Goal: Check status: Check status

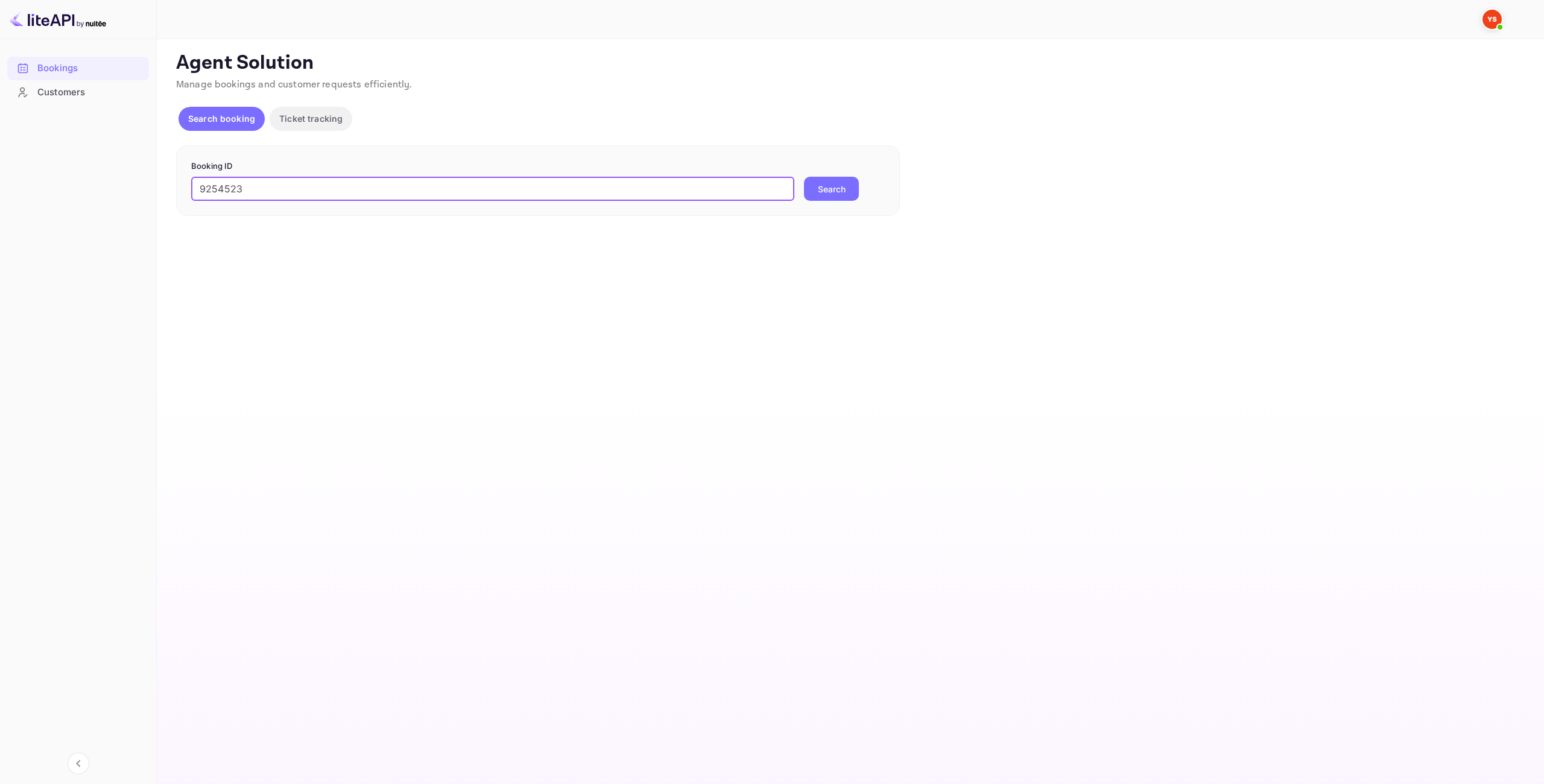
type input "9254523"
click at [844, 188] on button "Search" at bounding box center [831, 189] width 55 height 24
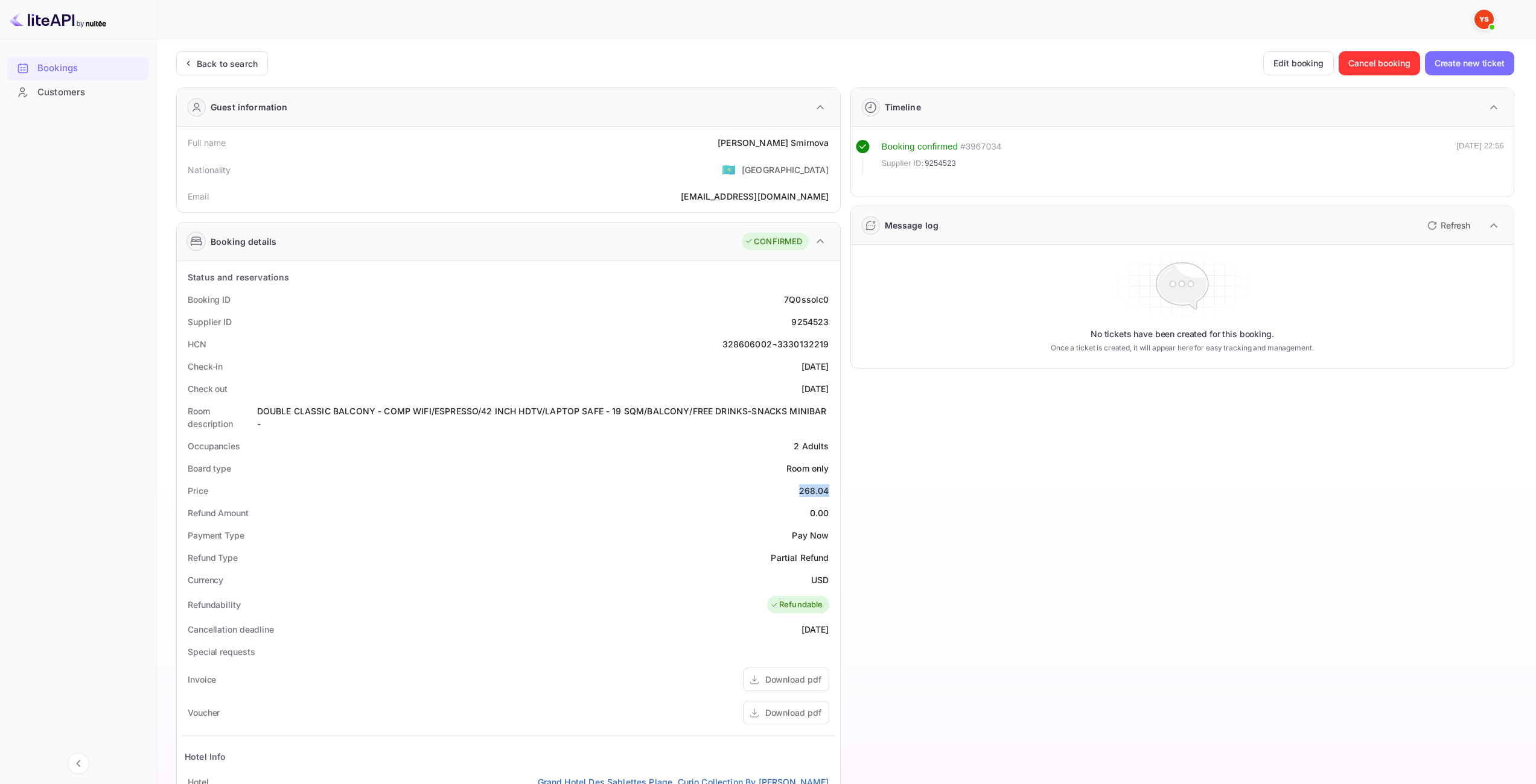
drag, startPoint x: 811, startPoint y: 492, endPoint x: 826, endPoint y: 493, distance: 15.0
click at [826, 493] on div "268.04" at bounding box center [814, 490] width 30 height 13
copy div "268.04"
drag, startPoint x: 810, startPoint y: 579, endPoint x: 827, endPoint y: 581, distance: 17.1
click at [827, 581] on div "USD" at bounding box center [820, 579] width 17 height 13
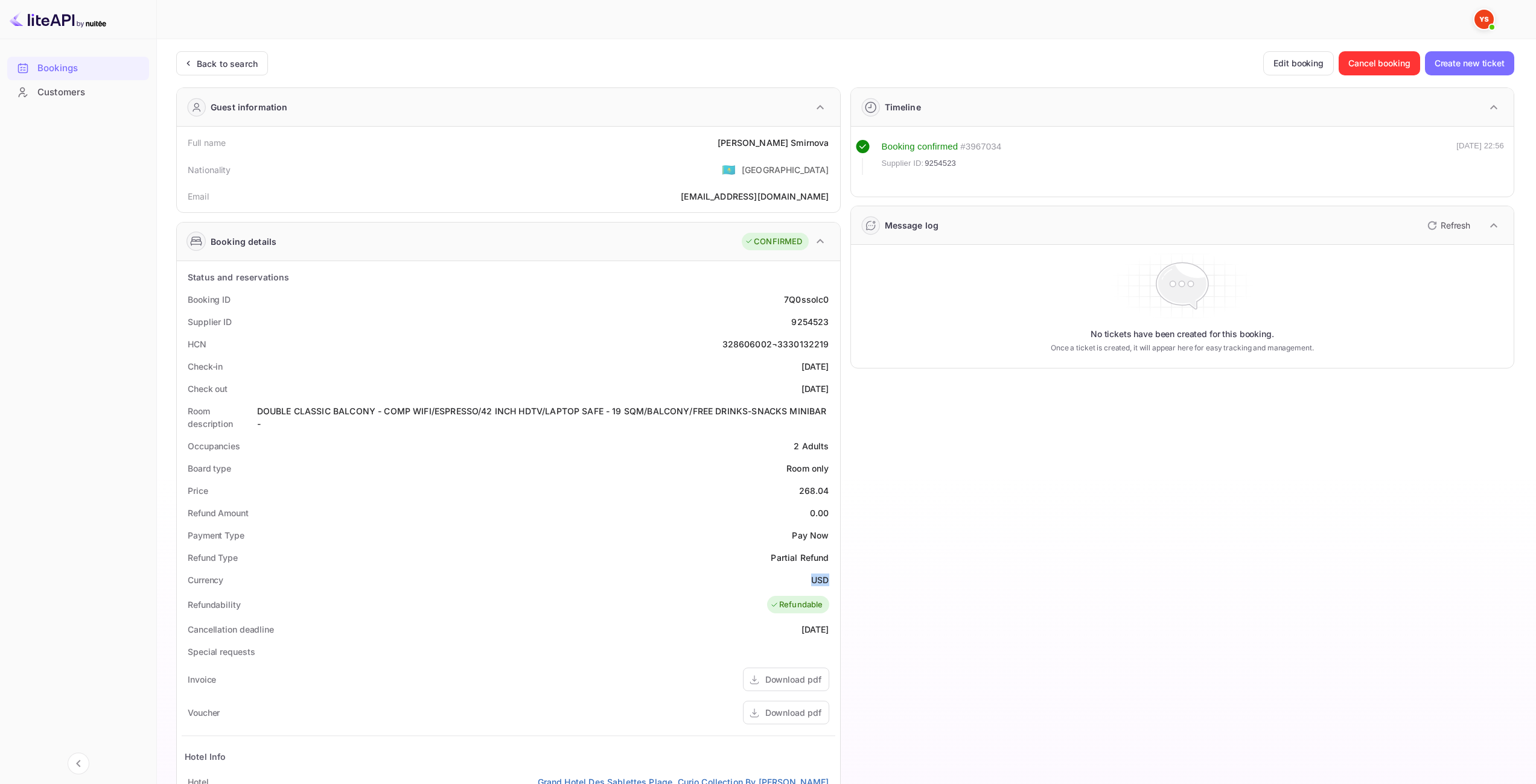
copy div "USD"
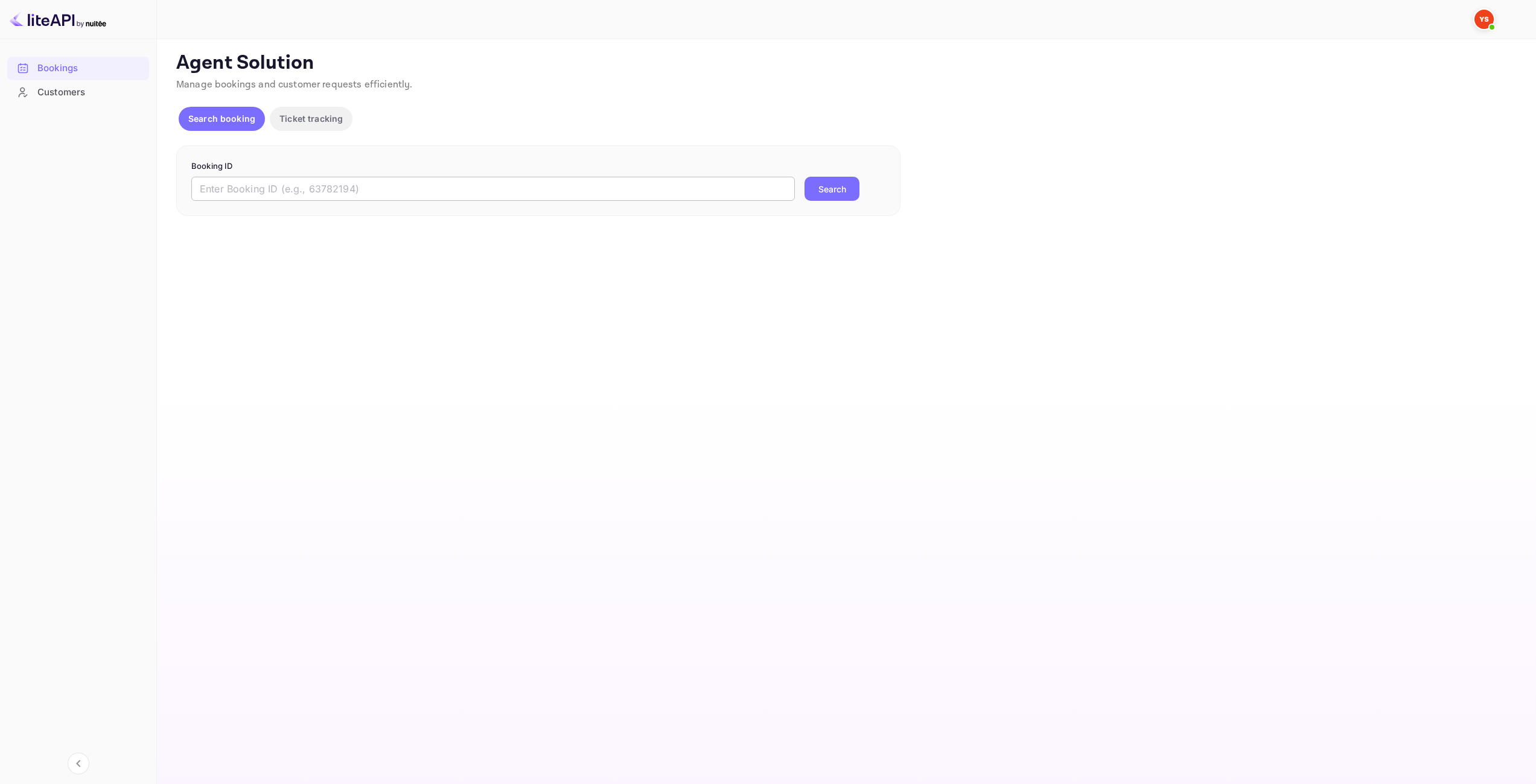
click at [759, 185] on input "text" at bounding box center [493, 189] width 604 height 24
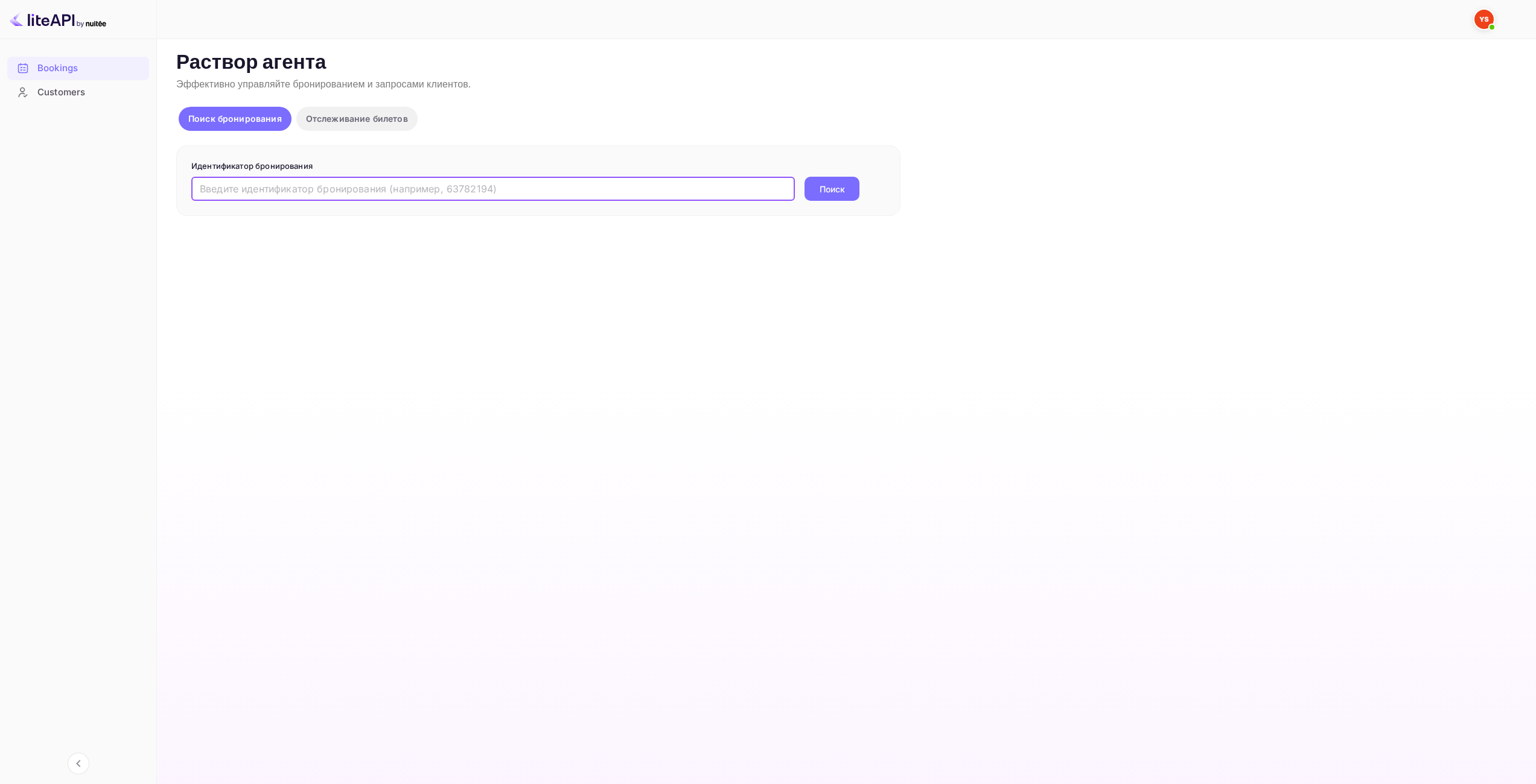
paste input "8370485"
type input "8370485"
click at [827, 191] on ya-tr-span "Поиск" at bounding box center [832, 189] width 25 height 13
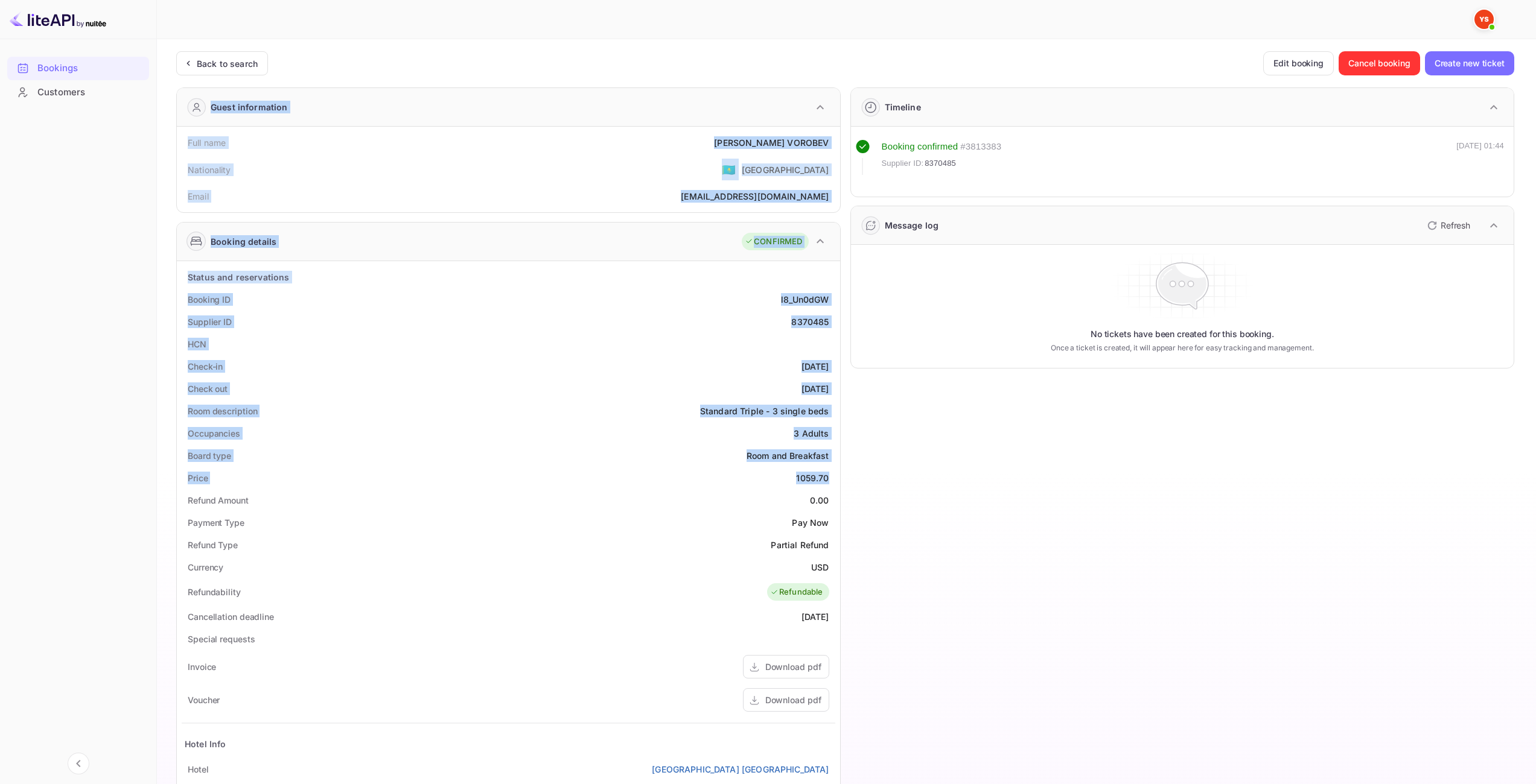
drag, startPoint x: 797, startPoint y: 476, endPoint x: 826, endPoint y: 475, distance: 29.0
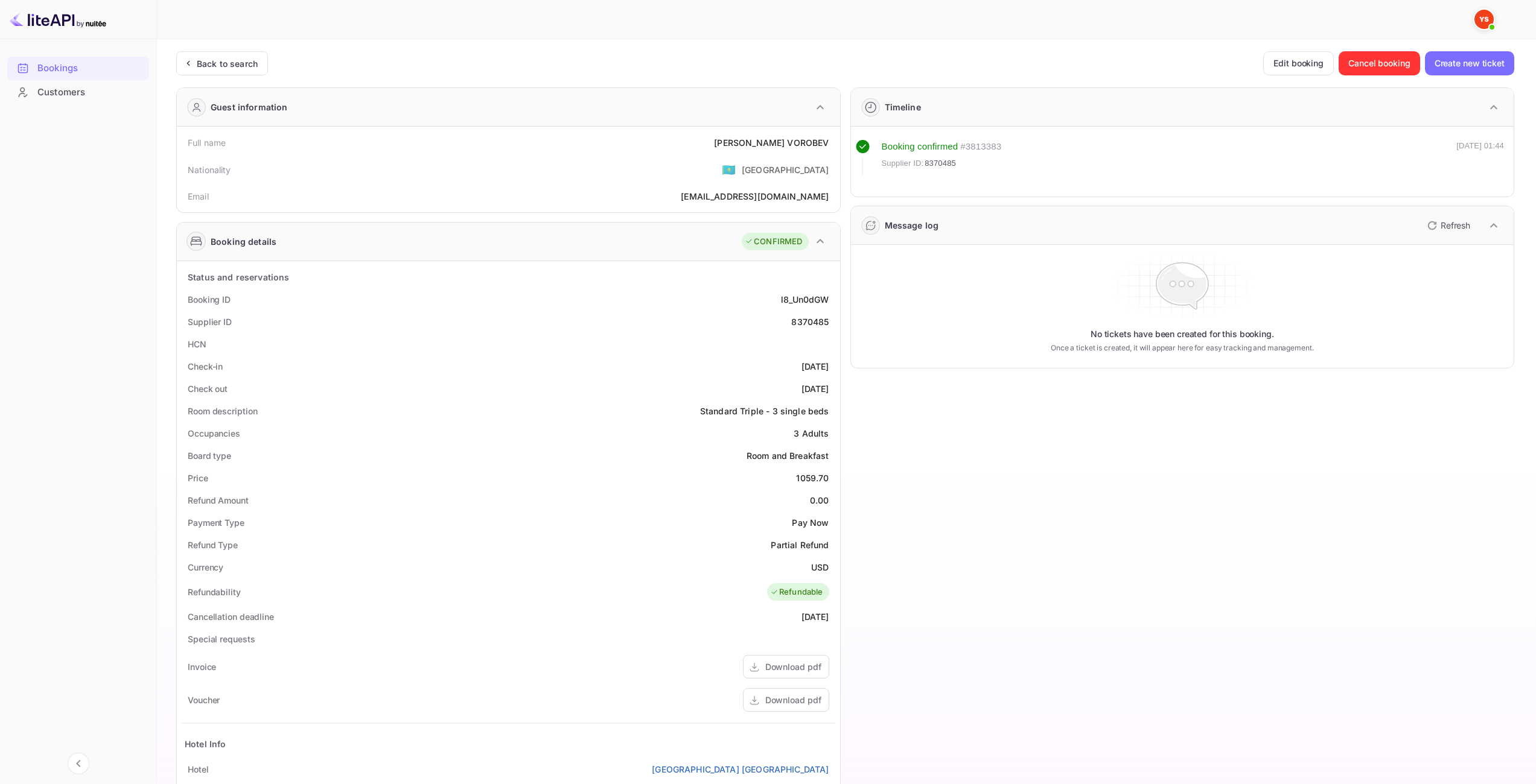
click at [863, 479] on div "Timeline Booking confirmed # 3813383 Supplier ID: 8370485 17 Jul 2025 01:44 Mes…" at bounding box center [1177, 518] width 674 height 879
drag, startPoint x: 796, startPoint y: 476, endPoint x: 828, endPoint y: 475, distance: 32.0
click at [828, 475] on div "1059.70" at bounding box center [812, 478] width 33 height 13
copy div "1059.70"
drag, startPoint x: 811, startPoint y: 567, endPoint x: 826, endPoint y: 570, distance: 15.3
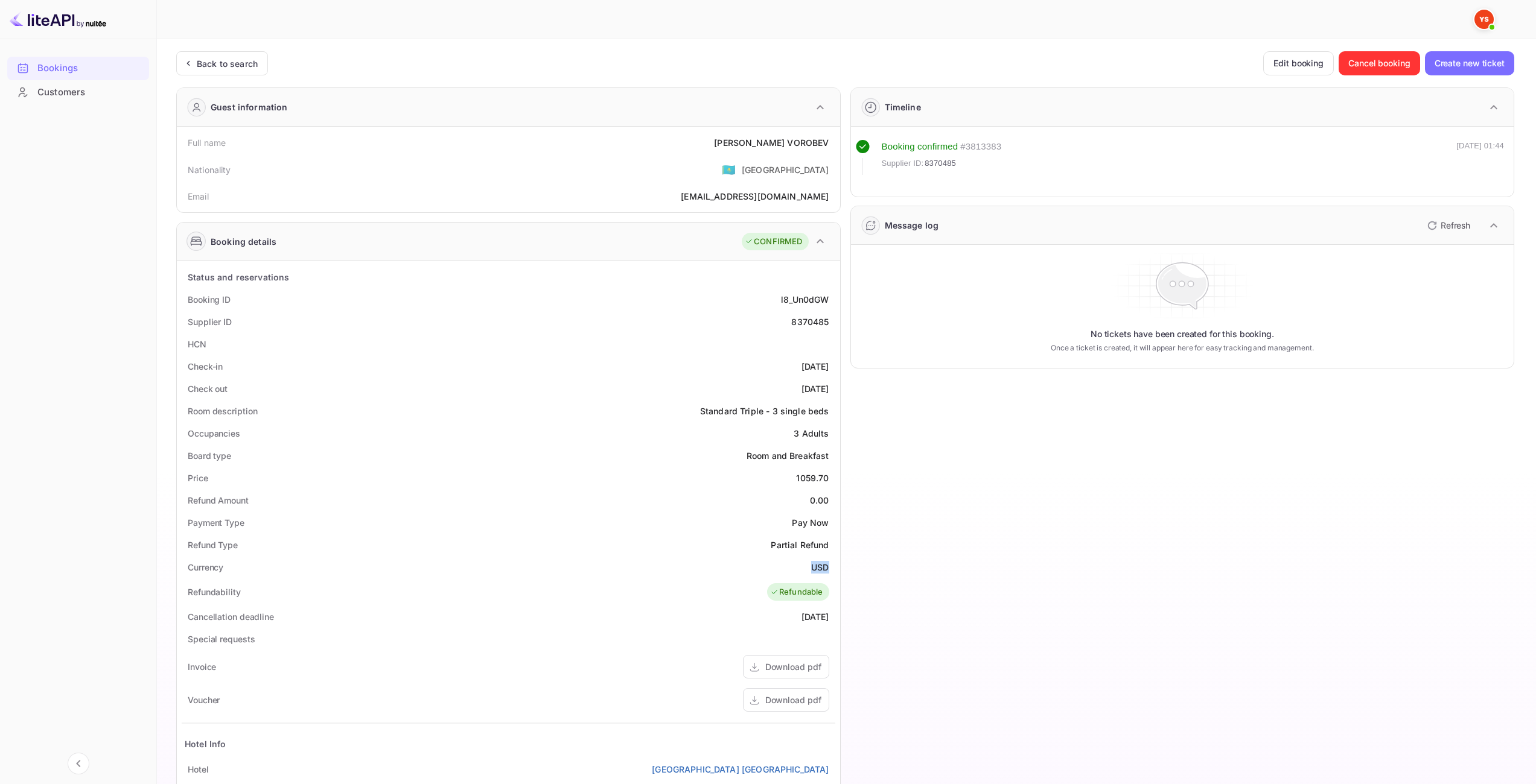
click at [826, 570] on div "USD" at bounding box center [820, 567] width 17 height 13
copy div "USD"
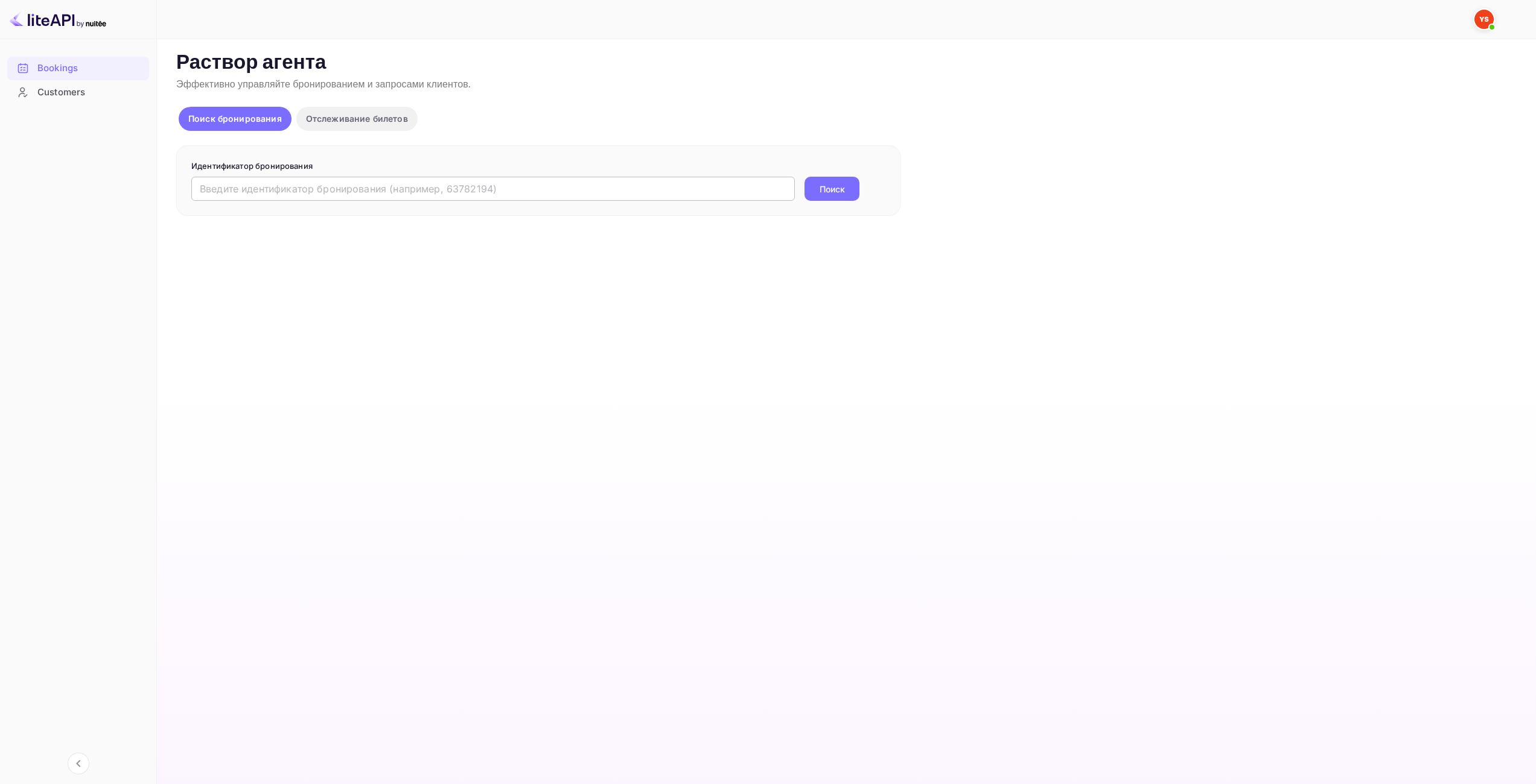
click at [581, 189] on input "text" at bounding box center [493, 189] width 604 height 24
paste input "9711558"
type input "9711558"
click at [814, 203] on div "Идентификатор бронирования 9711558 ​ Поиск" at bounding box center [538, 181] width 724 height 71
click at [814, 191] on button "Поиск" at bounding box center [832, 189] width 55 height 24
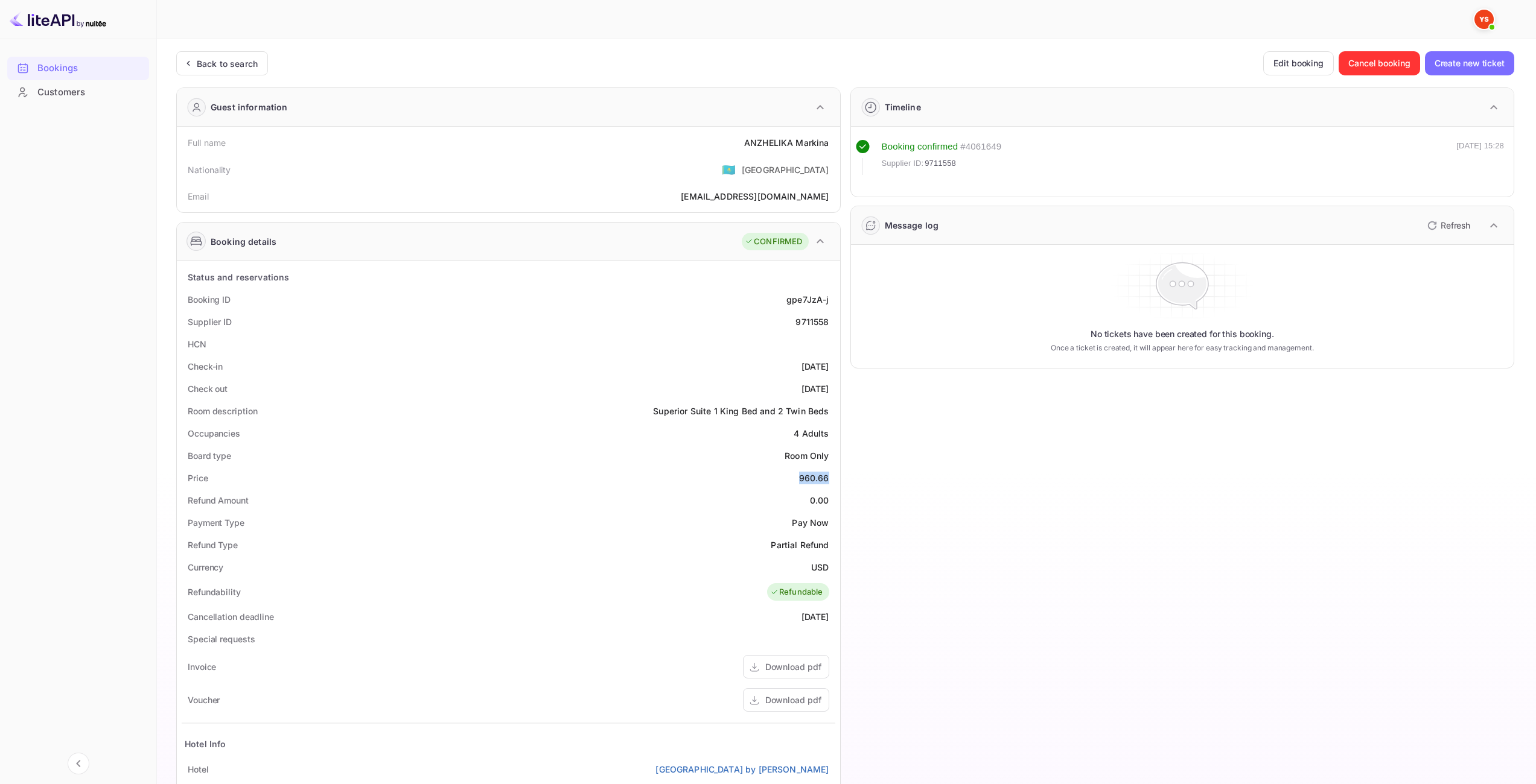
drag, startPoint x: 800, startPoint y: 476, endPoint x: 828, endPoint y: 481, distance: 28.4
click at [828, 481] on div "960.66" at bounding box center [814, 478] width 30 height 13
copy div "960.66"
drag, startPoint x: 818, startPoint y: 568, endPoint x: 829, endPoint y: 571, distance: 11.4
click at [829, 571] on div "Currency USD" at bounding box center [508, 567] width 654 height 22
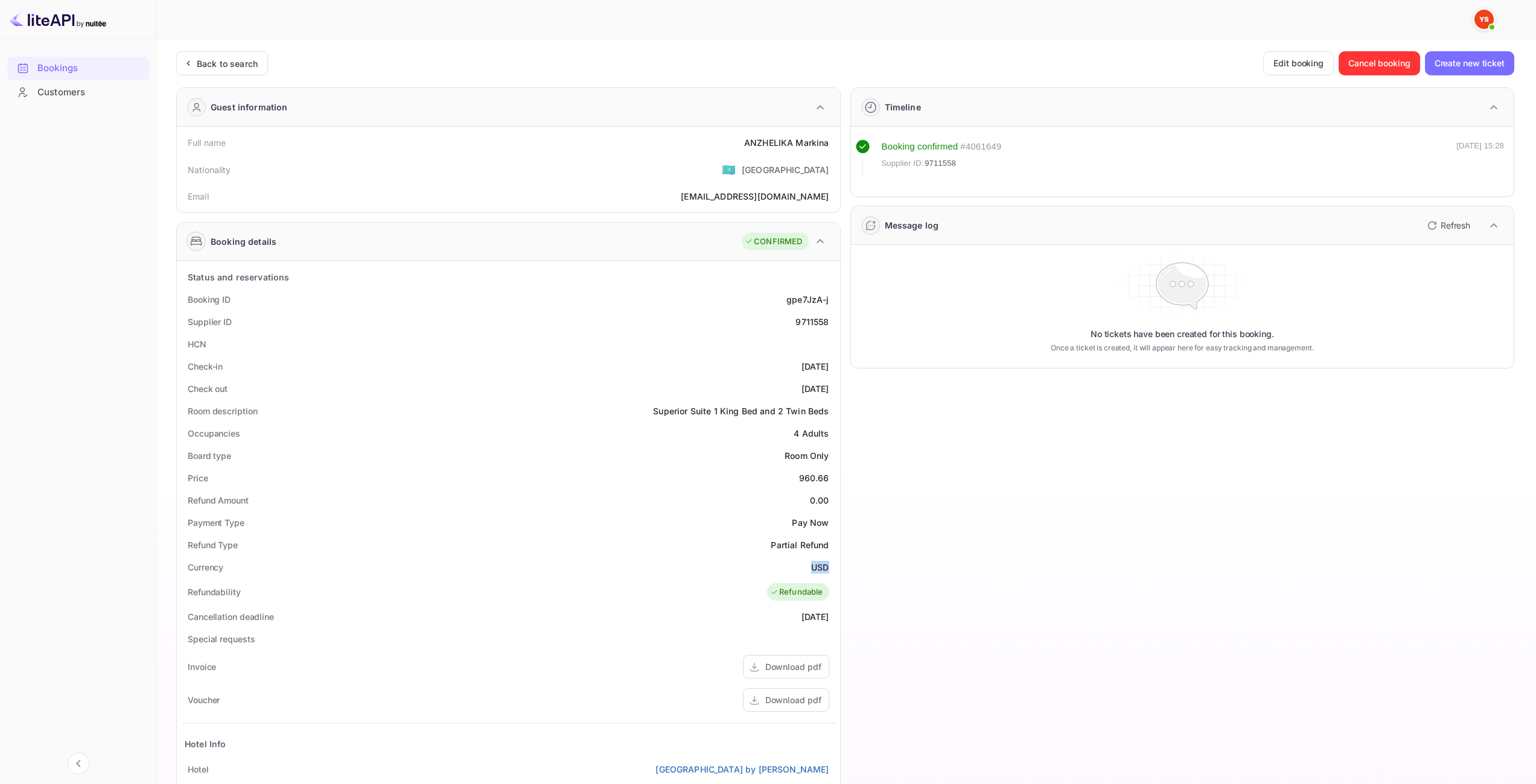
copy ya-tr-span "USD"
